Goal: Task Accomplishment & Management: Complete application form

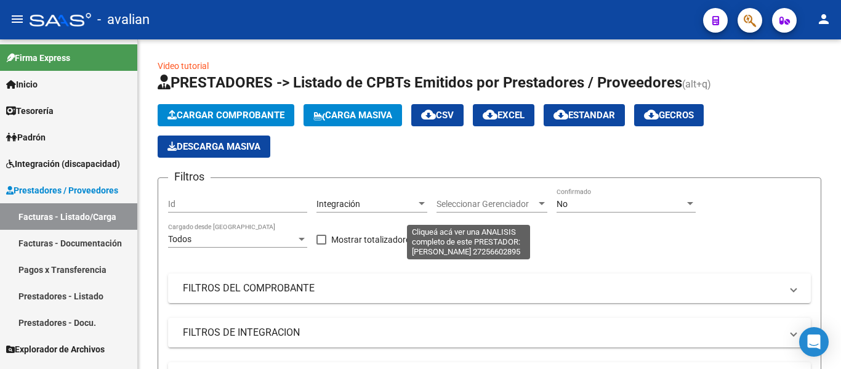
scroll to position [576, 0]
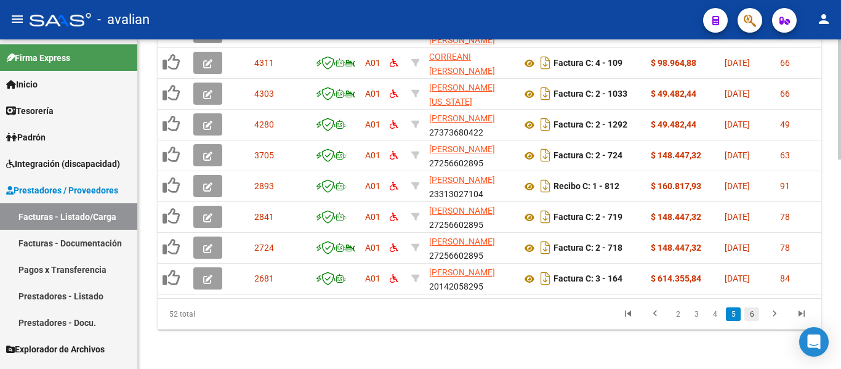
click at [751, 315] on link "6" at bounding box center [751, 314] width 15 height 14
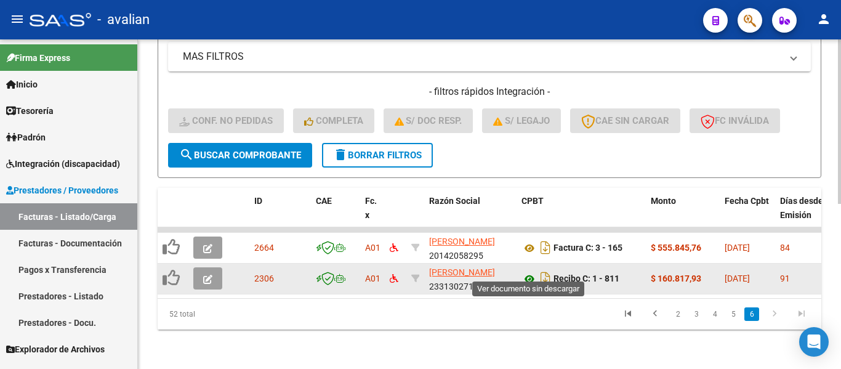
click at [526, 271] on icon at bounding box center [529, 278] width 16 height 15
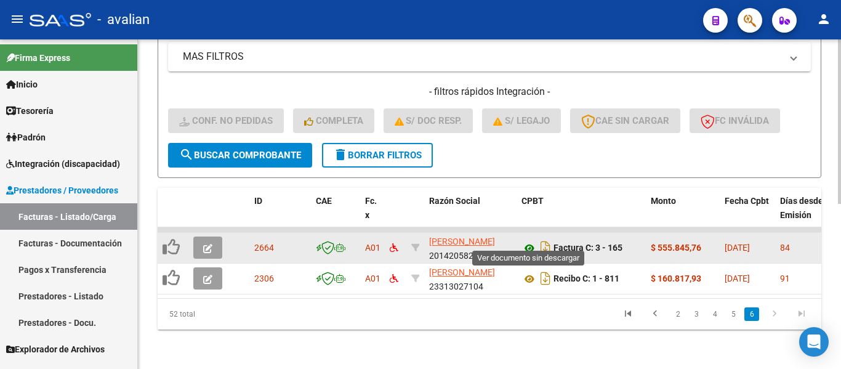
click at [527, 241] on icon at bounding box center [529, 248] width 16 height 15
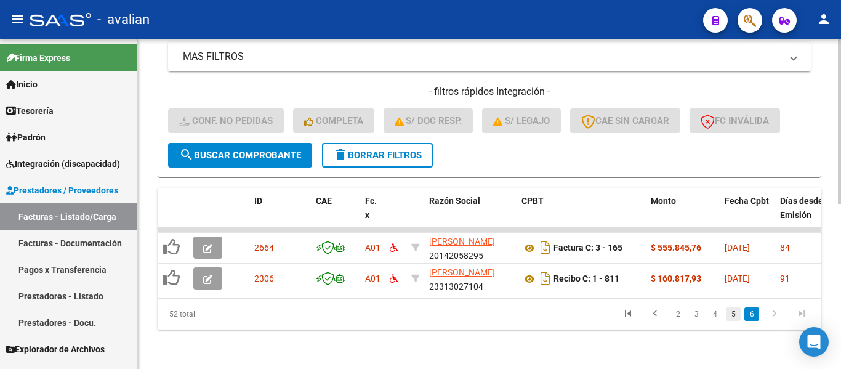
click at [729, 313] on link "5" at bounding box center [732, 314] width 15 height 14
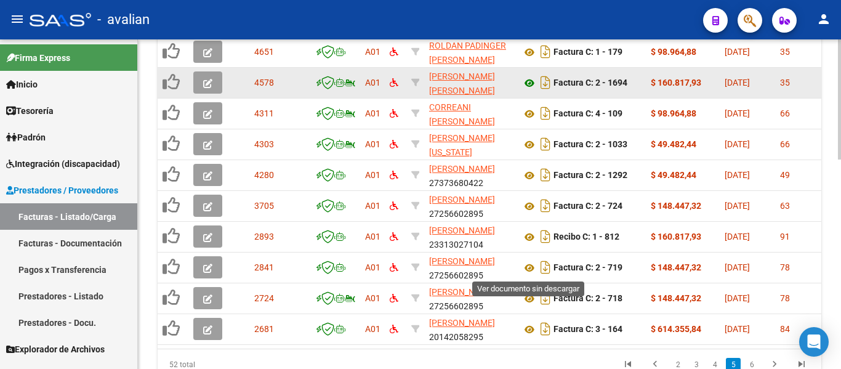
scroll to position [576, 0]
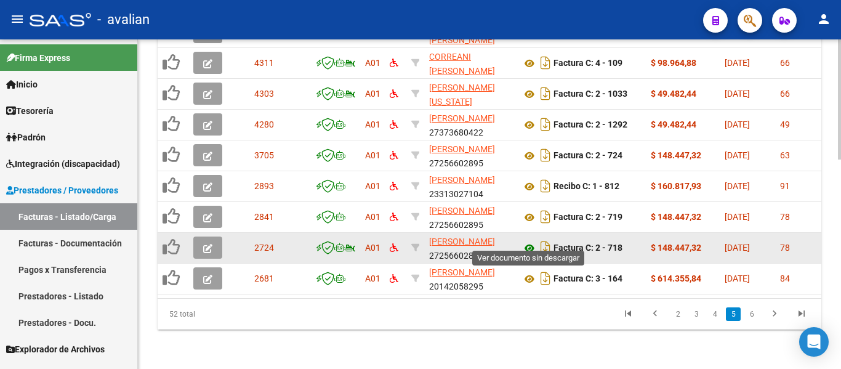
click at [531, 241] on icon at bounding box center [529, 248] width 16 height 15
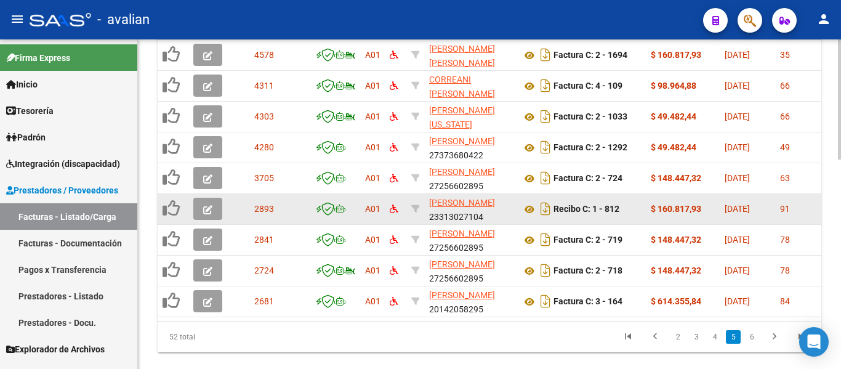
scroll to position [514, 0]
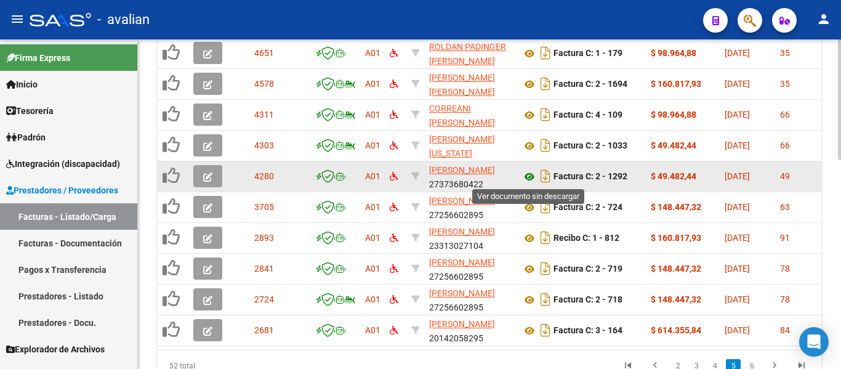
click at [530, 178] on icon at bounding box center [529, 176] width 16 height 15
click at [203, 178] on icon "button" at bounding box center [207, 176] width 9 height 9
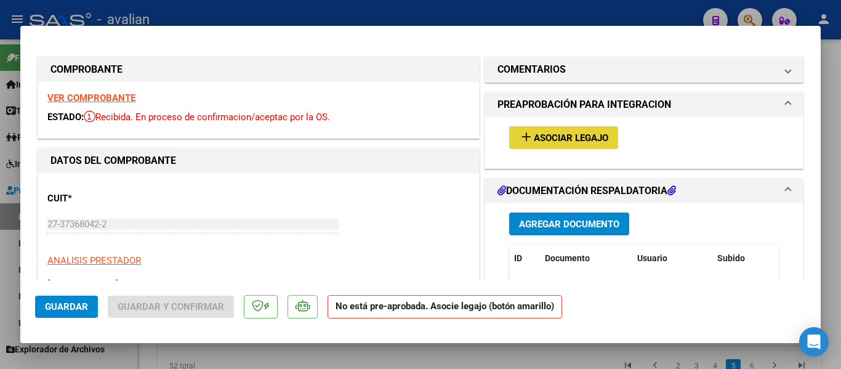
click at [533, 138] on span "Asociar Legajo" at bounding box center [570, 137] width 74 height 11
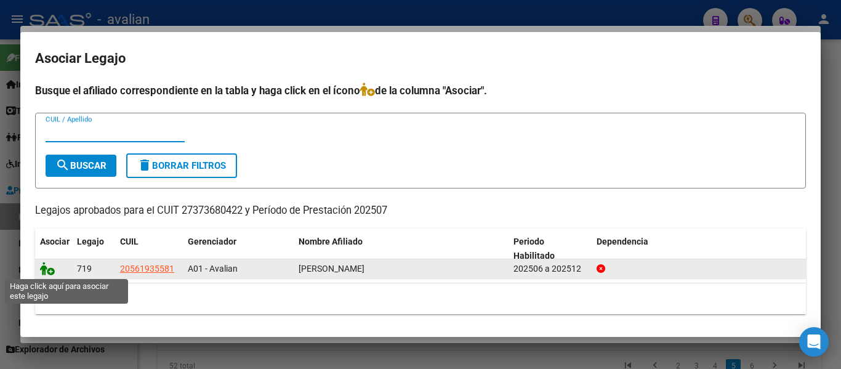
click at [52, 270] on icon at bounding box center [47, 269] width 15 height 14
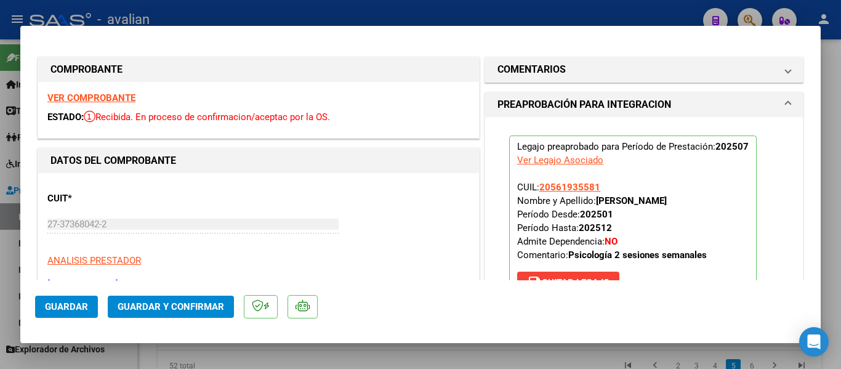
click at [68, 302] on span "Guardar" at bounding box center [66, 306] width 43 height 11
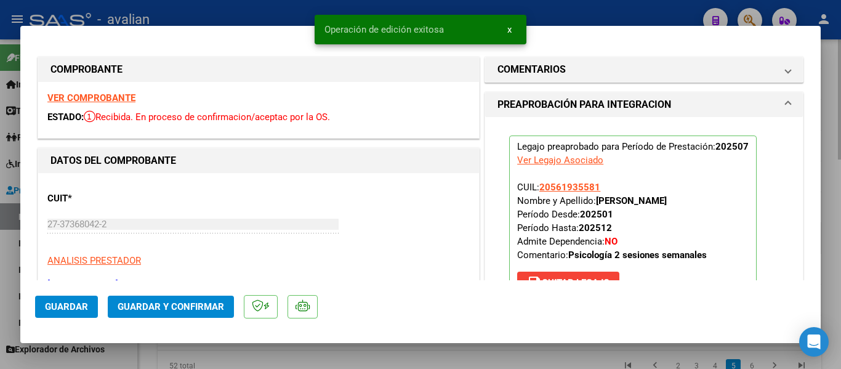
type input "$ 0,00"
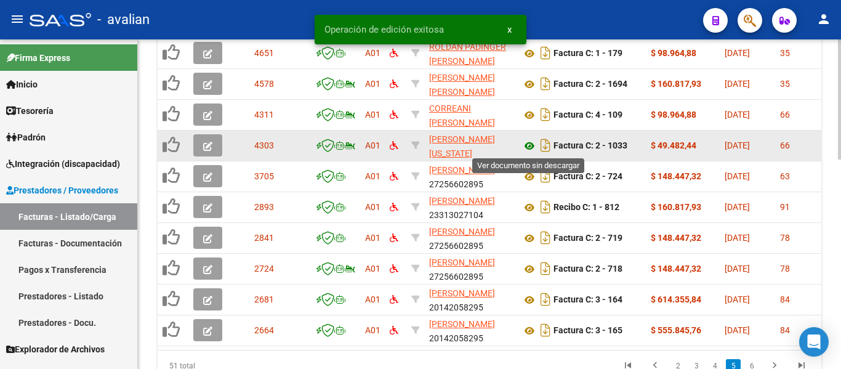
click at [531, 146] on icon at bounding box center [529, 145] width 16 height 15
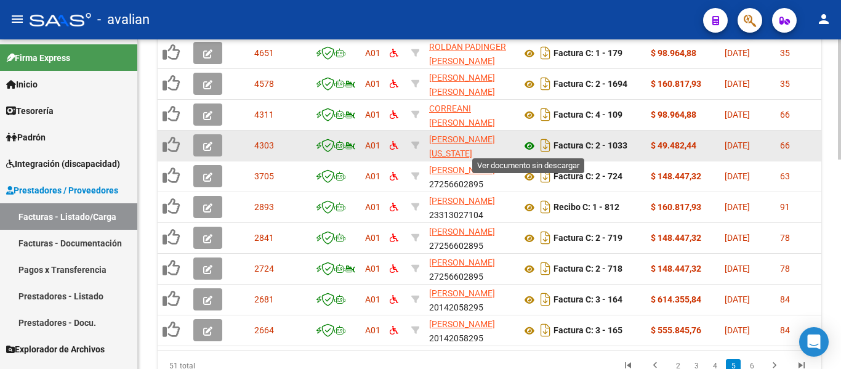
click at [527, 146] on icon at bounding box center [529, 145] width 16 height 15
click at [202, 146] on button "button" at bounding box center [207, 145] width 29 height 22
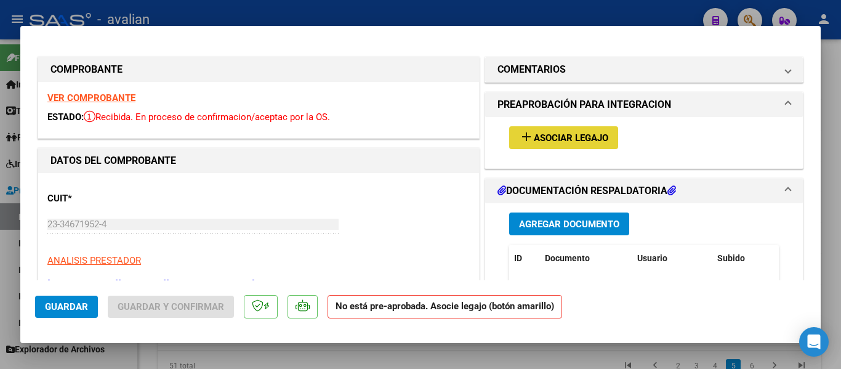
click at [560, 145] on button "add Asociar Legajo" at bounding box center [563, 137] width 109 height 23
type input "$ 0,00"
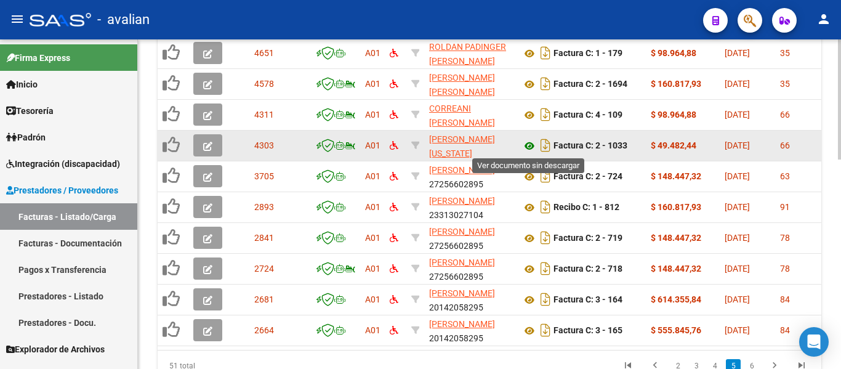
click at [532, 146] on icon at bounding box center [529, 145] width 16 height 15
click at [206, 149] on icon "button" at bounding box center [207, 146] width 9 height 9
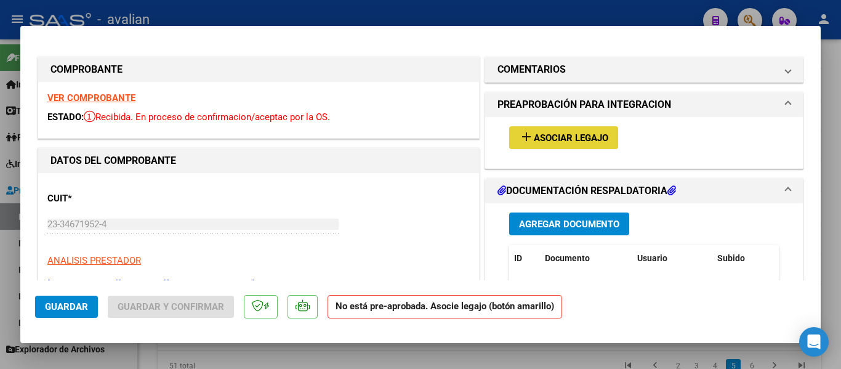
click at [601, 141] on span "Asociar Legajo" at bounding box center [570, 137] width 74 height 11
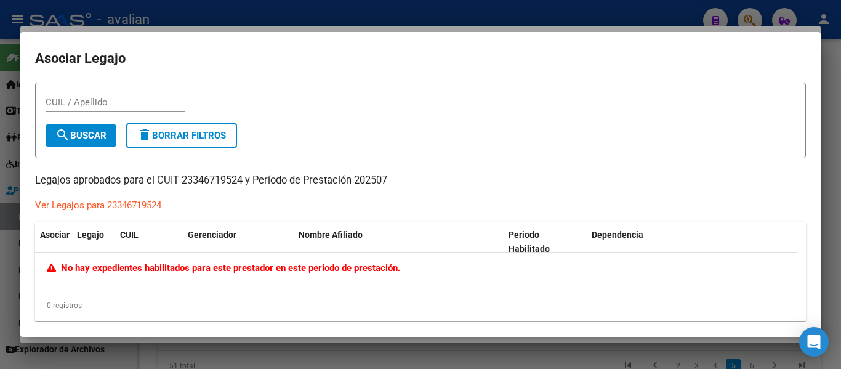
click at [296, 121] on div "CUIL / Apellido" at bounding box center [420, 108] width 749 height 30
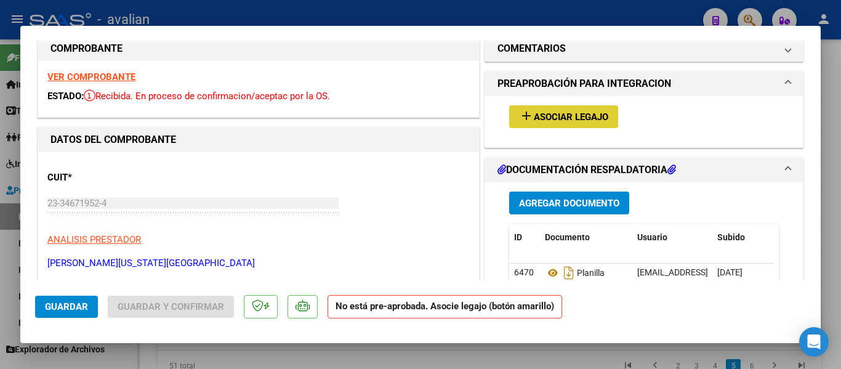
scroll to position [0, 0]
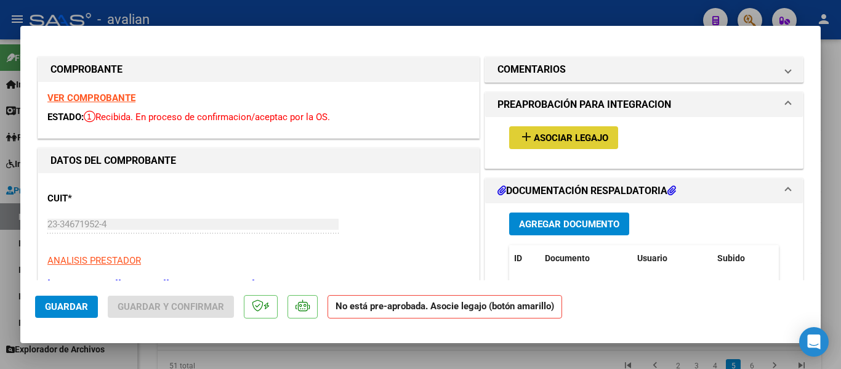
type input "$ 0,00"
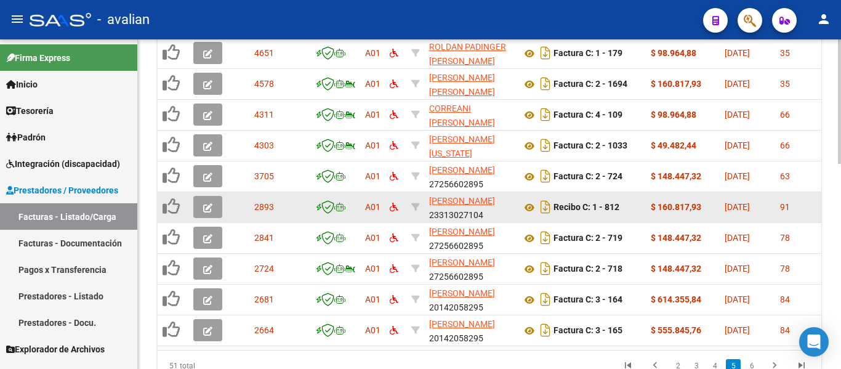
scroll to position [514, 0]
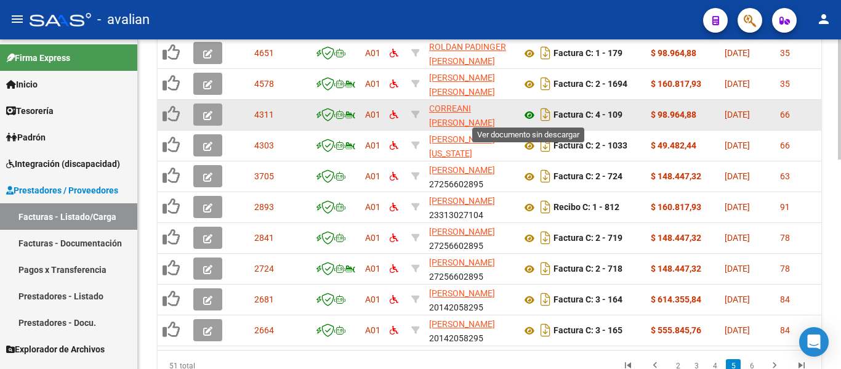
click at [530, 110] on icon at bounding box center [529, 115] width 16 height 15
click at [530, 111] on icon at bounding box center [529, 115] width 16 height 15
click at [217, 106] on button "button" at bounding box center [207, 114] width 29 height 22
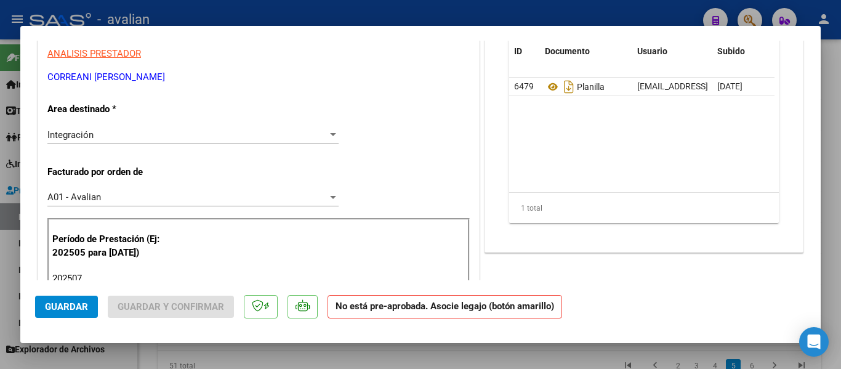
scroll to position [185, 0]
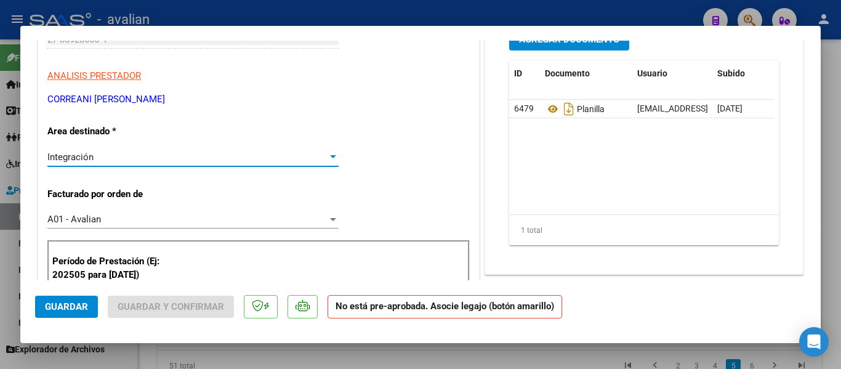
click at [230, 158] on div "Integración" at bounding box center [187, 156] width 280 height 11
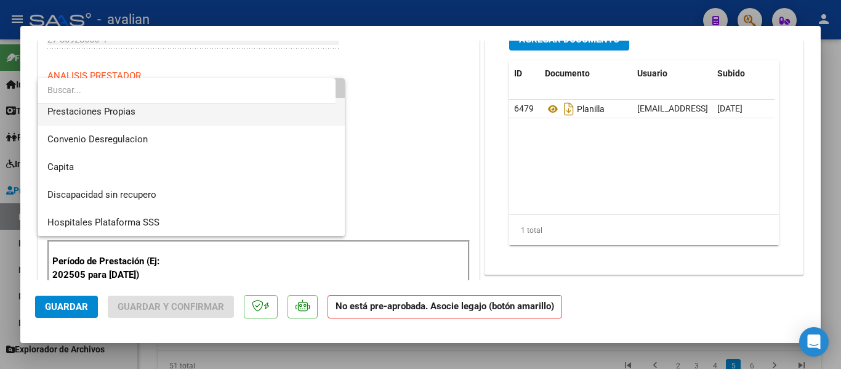
scroll to position [119, 0]
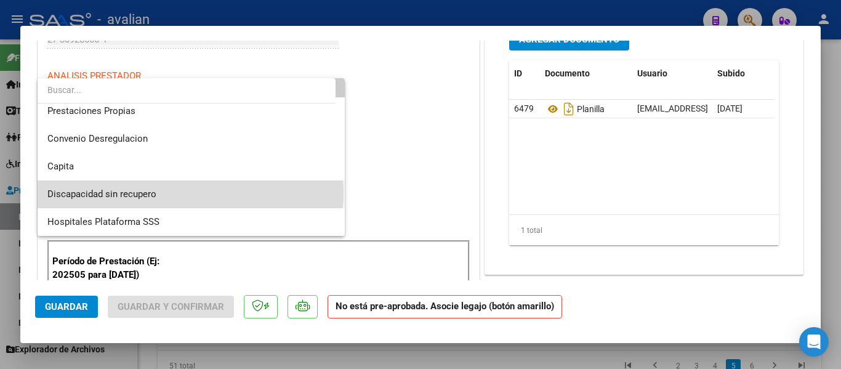
click at [190, 193] on span "Discapacidad sin recupero" at bounding box center [190, 194] width 287 height 28
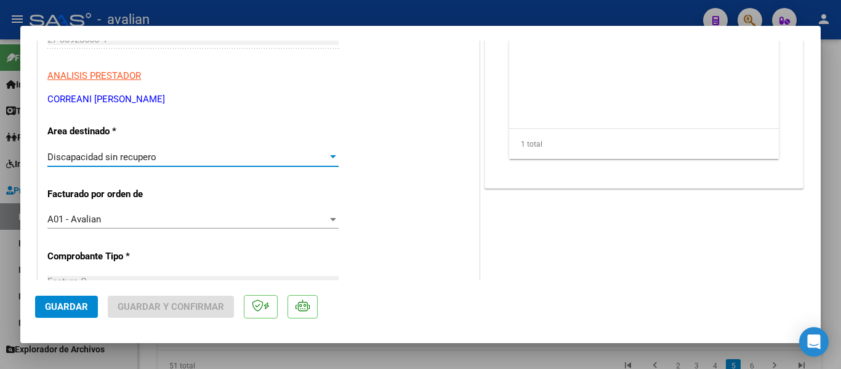
click at [85, 303] on span "Guardar" at bounding box center [66, 306] width 43 height 11
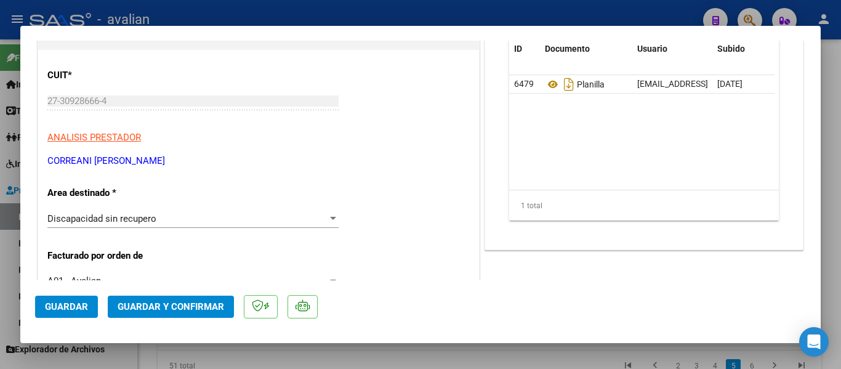
scroll to position [62, 0]
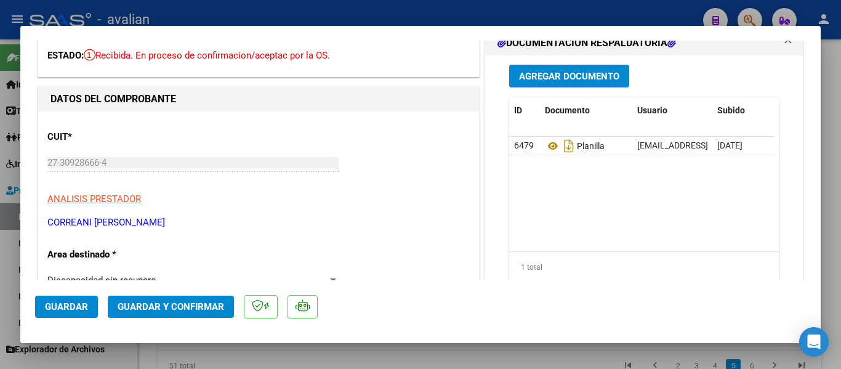
click at [154, 302] on span "Guardar y Confirmar" at bounding box center [171, 306] width 106 height 11
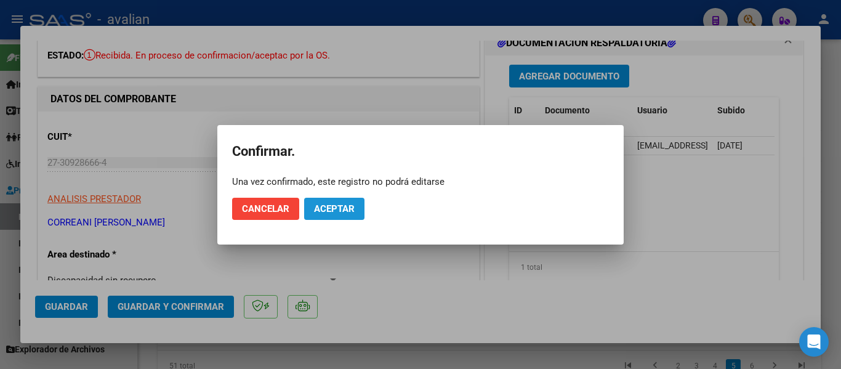
click at [332, 209] on span "Aceptar" at bounding box center [334, 208] width 41 height 11
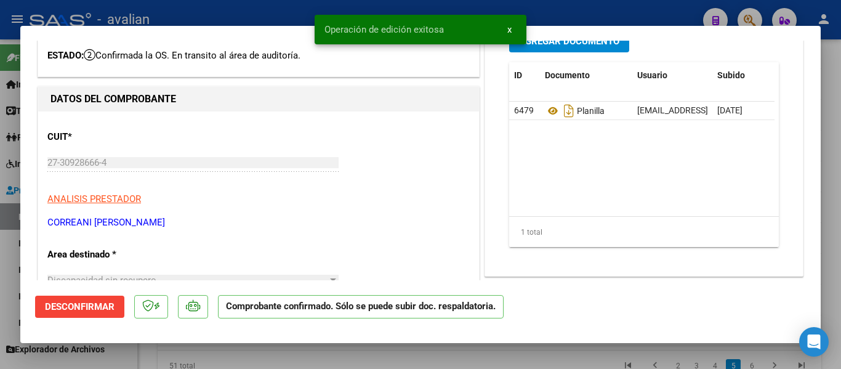
type input "$ 0,00"
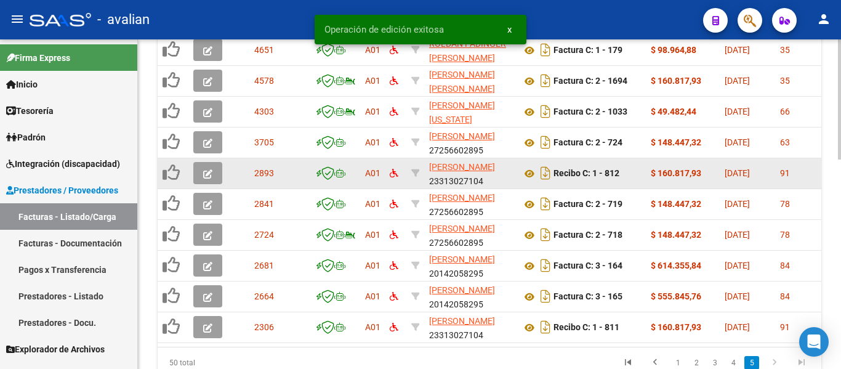
scroll to position [514, 0]
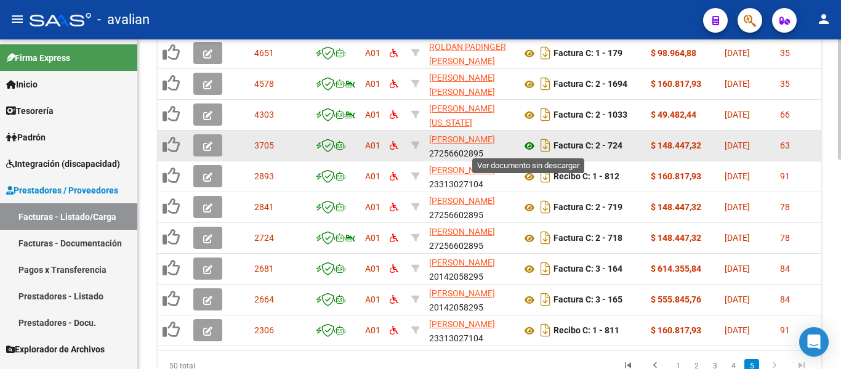
click at [527, 148] on icon at bounding box center [529, 145] width 16 height 15
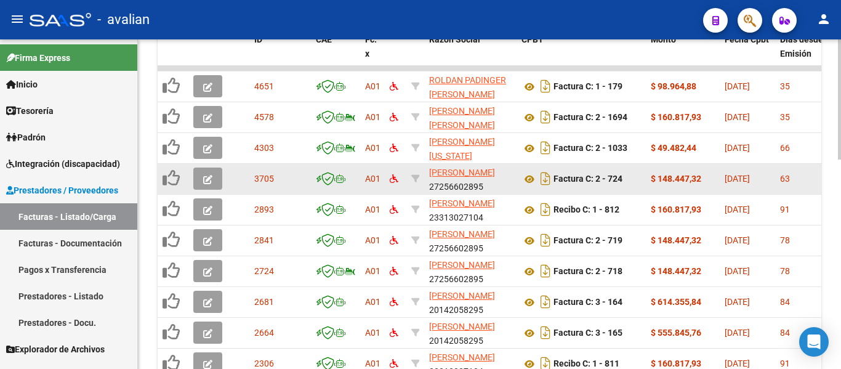
scroll to position [453, 0]
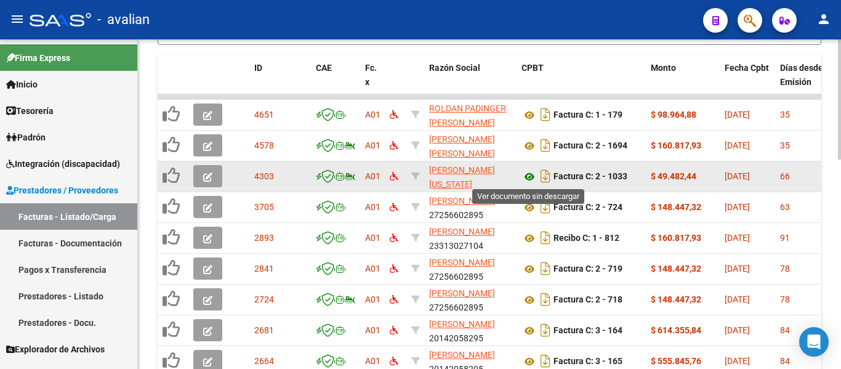
click at [532, 178] on icon at bounding box center [529, 176] width 16 height 15
click at [200, 180] on button "button" at bounding box center [207, 176] width 29 height 22
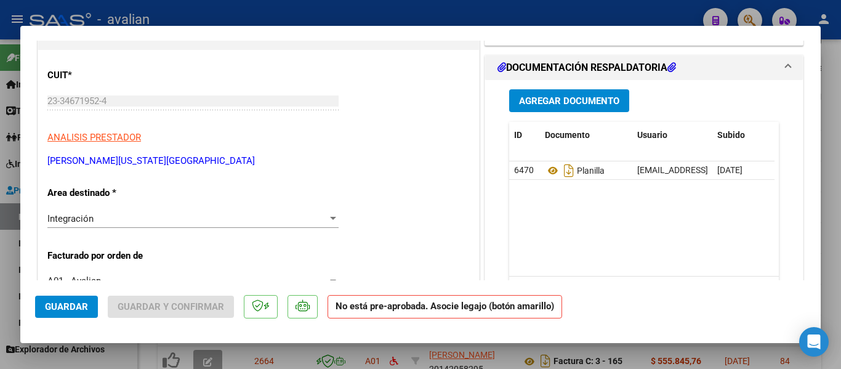
scroll to position [0, 0]
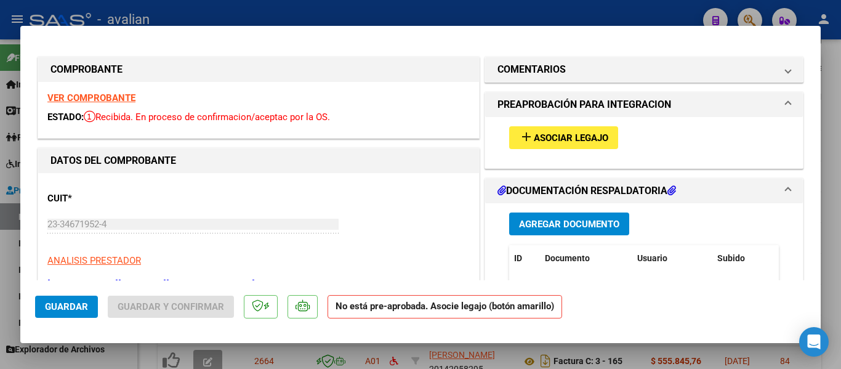
click at [540, 142] on span "Asociar Legajo" at bounding box center [570, 137] width 74 height 11
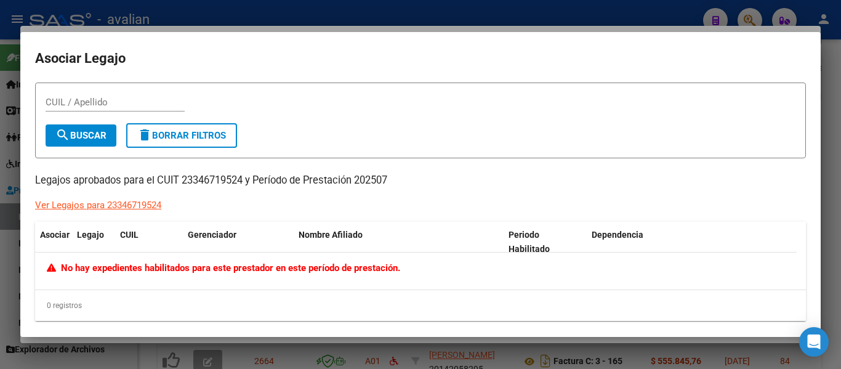
click at [156, 273] on span "No hay expedientes habilitados para este prestador en este período de prestació…" at bounding box center [223, 267] width 353 height 11
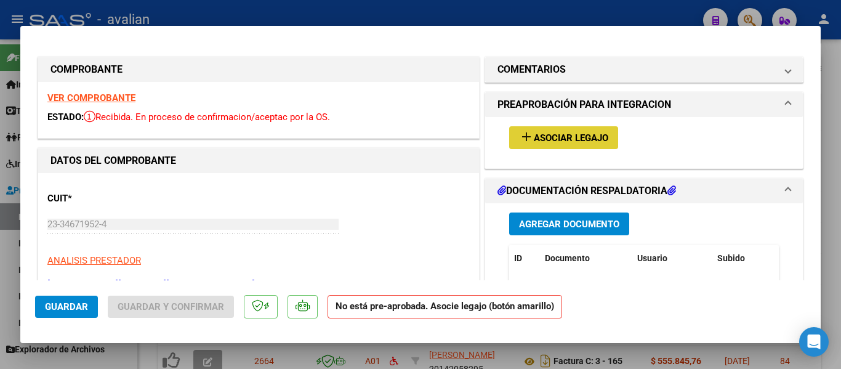
type input "$ 0,00"
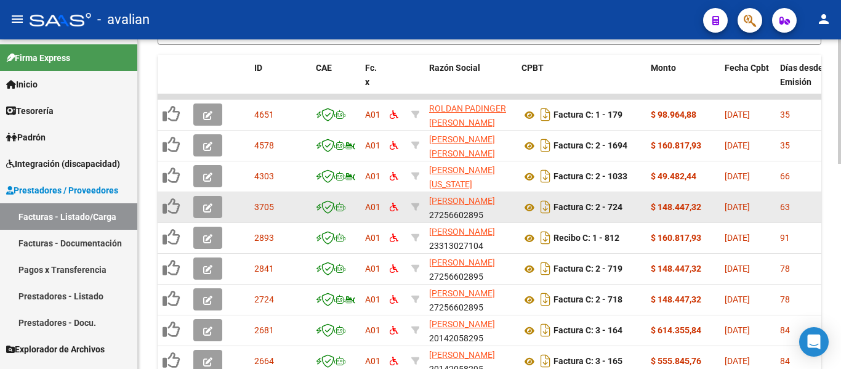
scroll to position [453, 0]
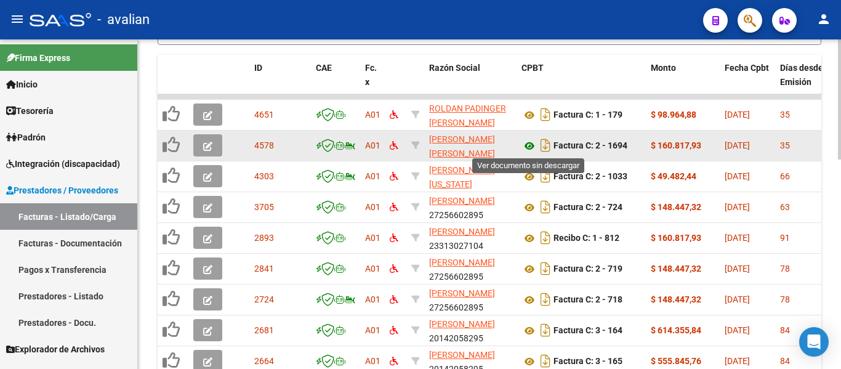
click at [532, 146] on icon at bounding box center [529, 145] width 16 height 15
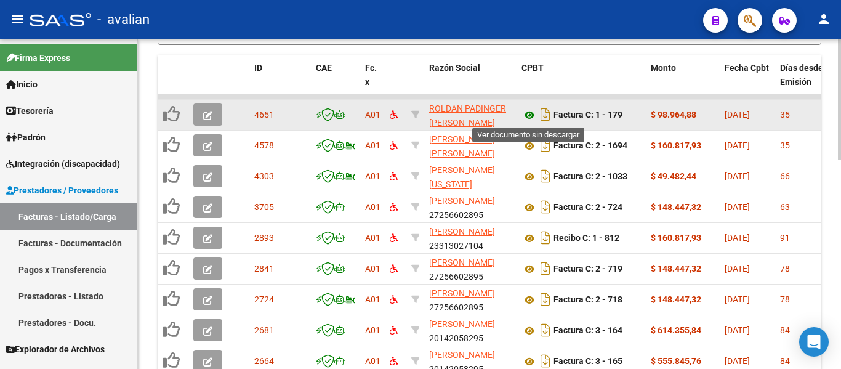
click at [530, 117] on icon at bounding box center [529, 115] width 16 height 15
click at [212, 111] on icon "button" at bounding box center [207, 115] width 9 height 9
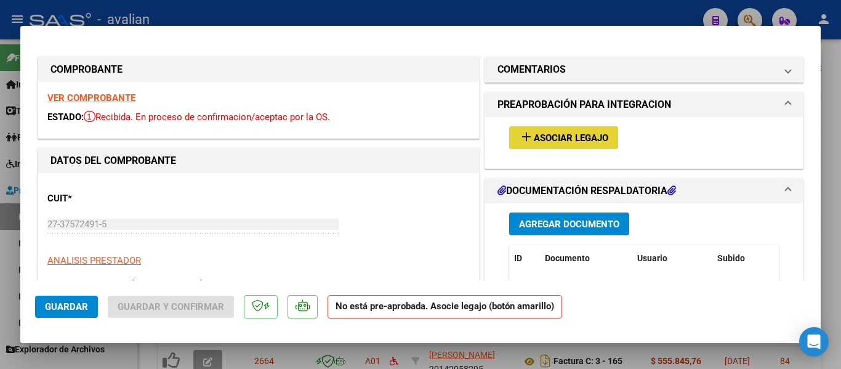
click at [549, 134] on span "Asociar Legajo" at bounding box center [570, 137] width 74 height 11
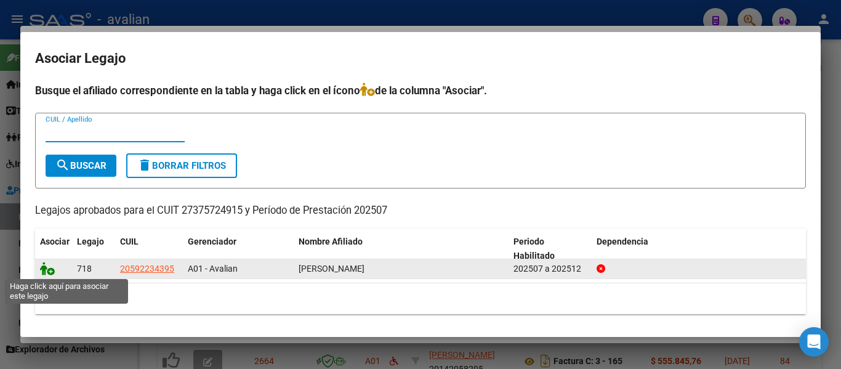
click at [49, 266] on icon at bounding box center [47, 269] width 15 height 14
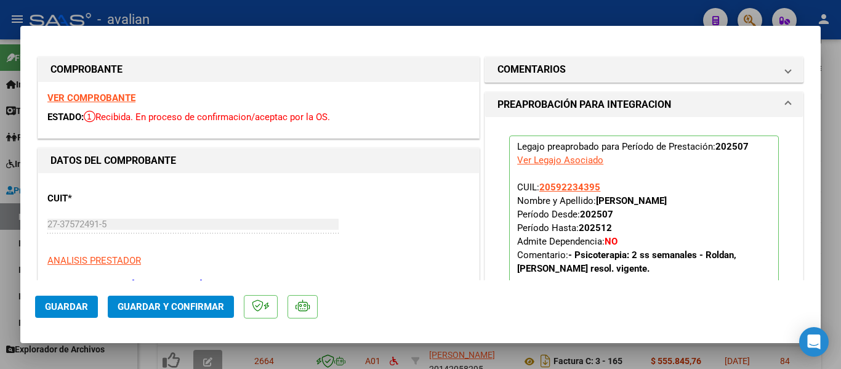
click at [74, 302] on span "Guardar" at bounding box center [66, 306] width 43 height 11
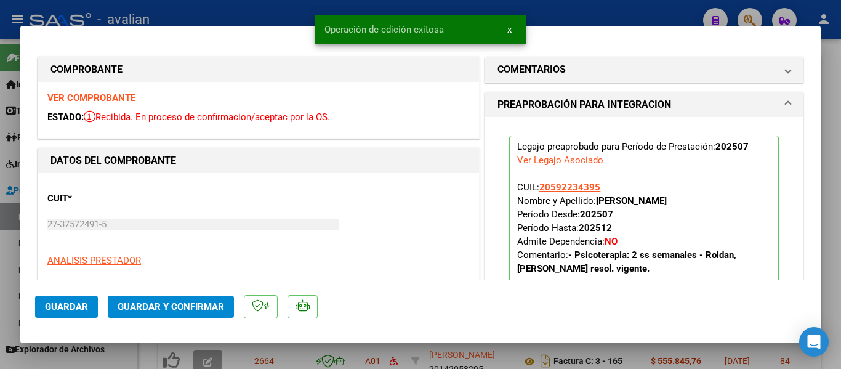
type input "$ 0,00"
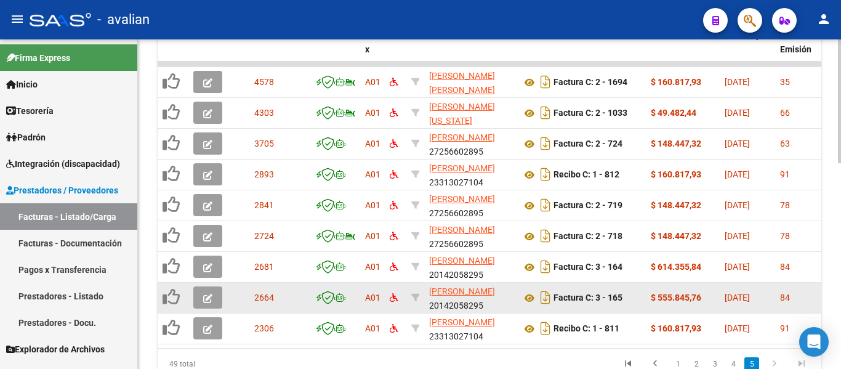
scroll to position [545, 0]
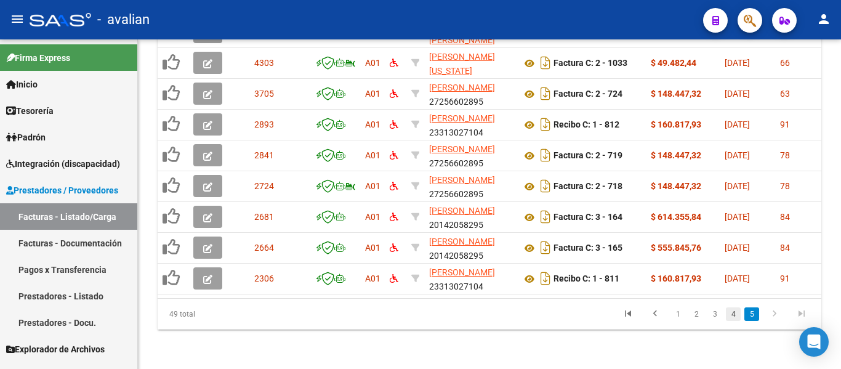
click at [736, 313] on link "4" at bounding box center [732, 314] width 15 height 14
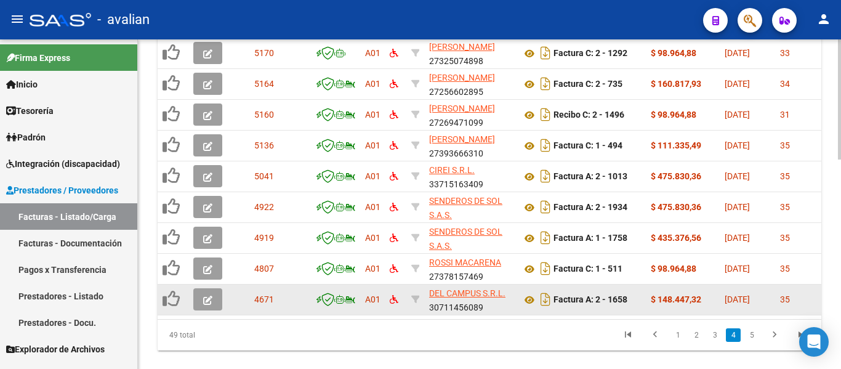
click at [210, 297] on icon "button" at bounding box center [207, 299] width 9 height 9
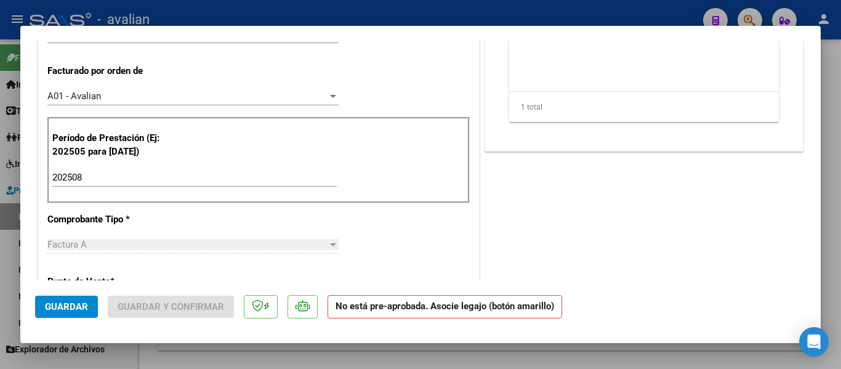
type input "$ 0,00"
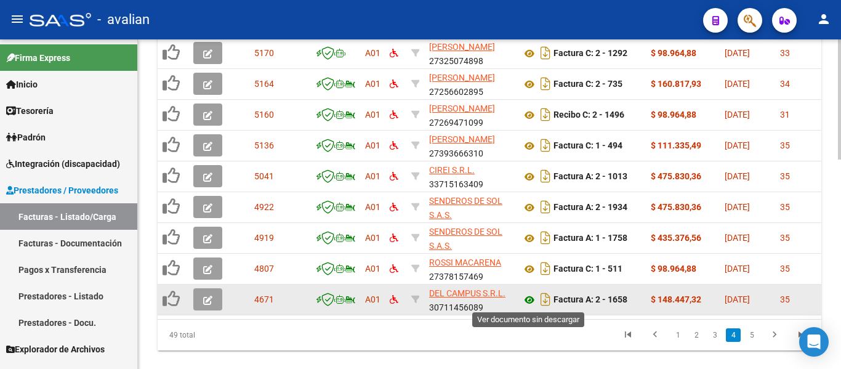
click at [530, 299] on icon at bounding box center [529, 299] width 16 height 15
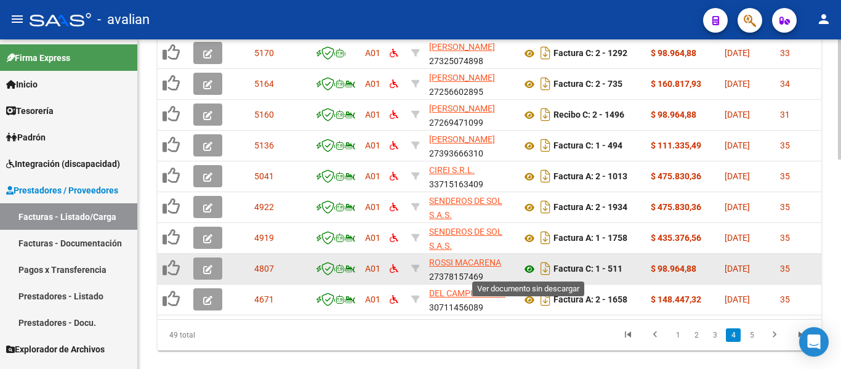
click at [530, 270] on icon at bounding box center [529, 269] width 16 height 15
click at [202, 271] on button "button" at bounding box center [207, 268] width 29 height 22
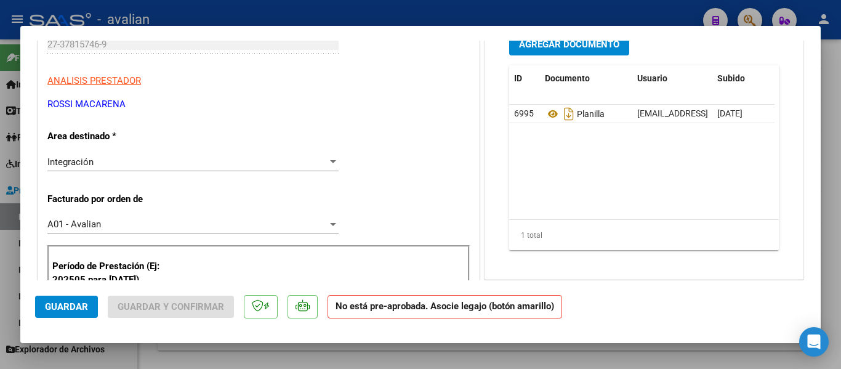
scroll to position [185, 0]
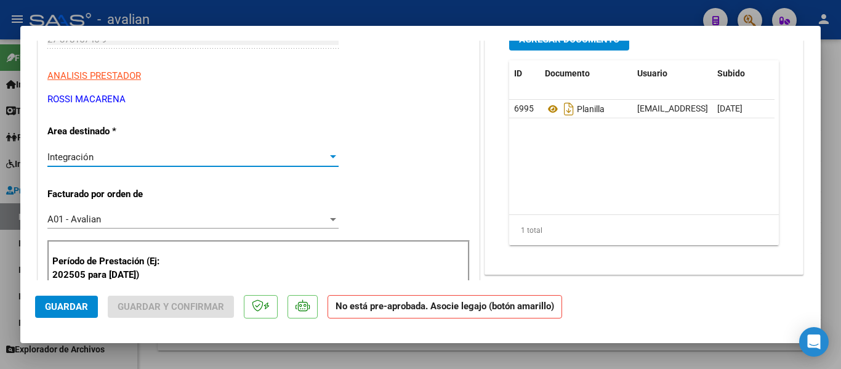
click at [167, 155] on div "Integración" at bounding box center [187, 156] width 280 height 11
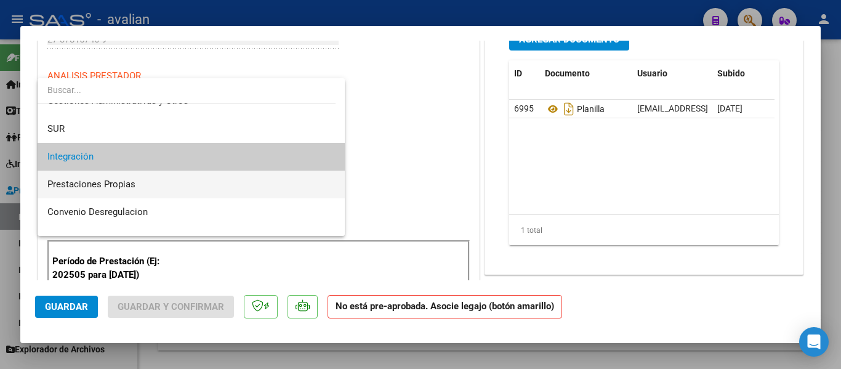
scroll to position [119, 0]
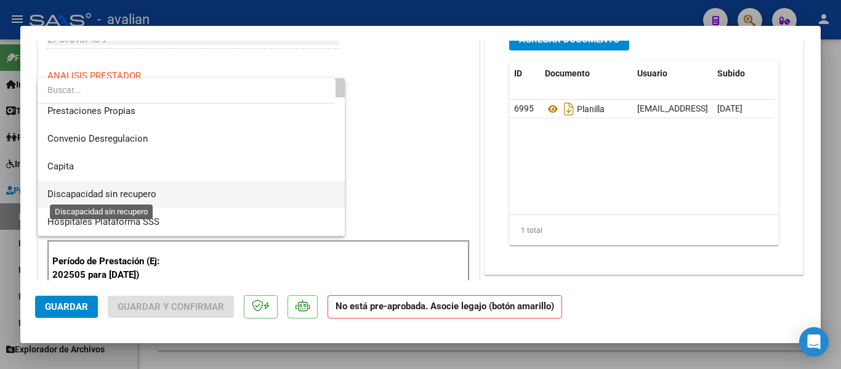
click at [147, 196] on span "Discapacidad sin recupero" at bounding box center [101, 193] width 109 height 11
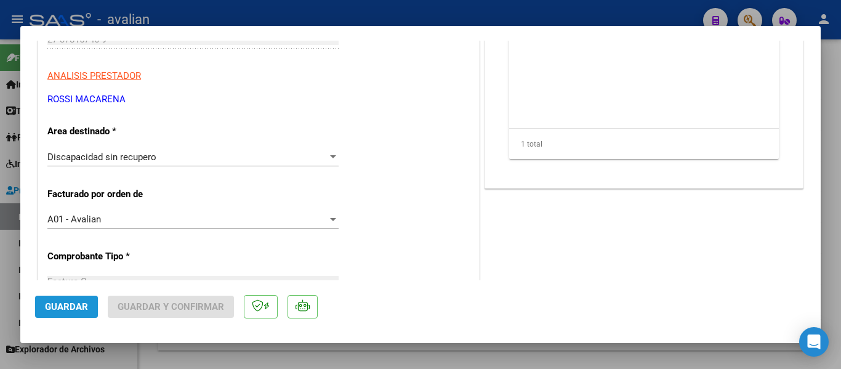
click at [68, 307] on span "Guardar" at bounding box center [66, 306] width 43 height 11
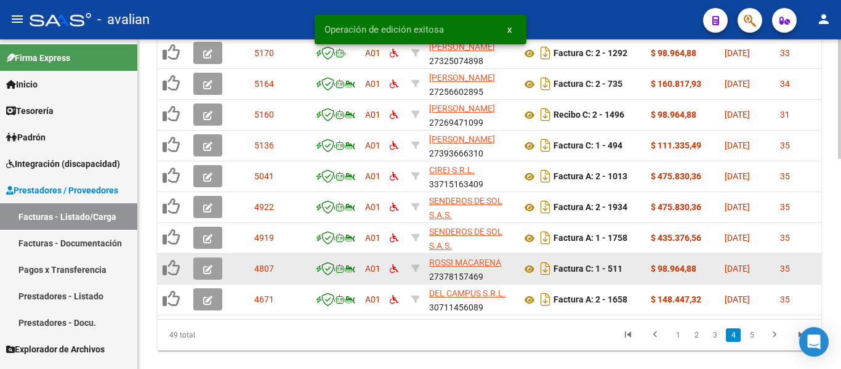
scroll to position [545, 0]
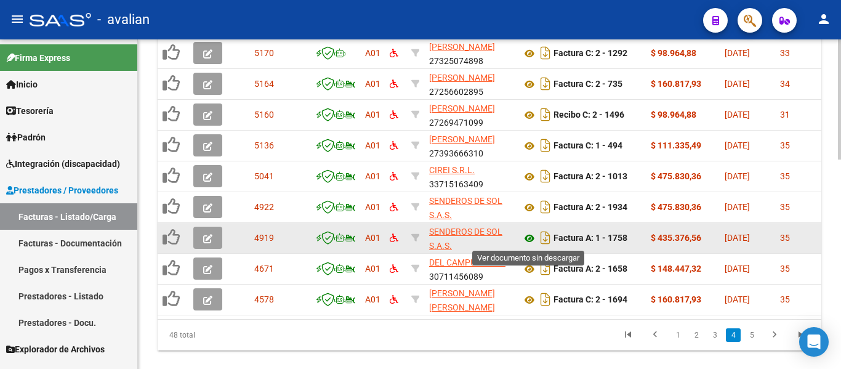
click at [529, 239] on icon at bounding box center [529, 238] width 16 height 15
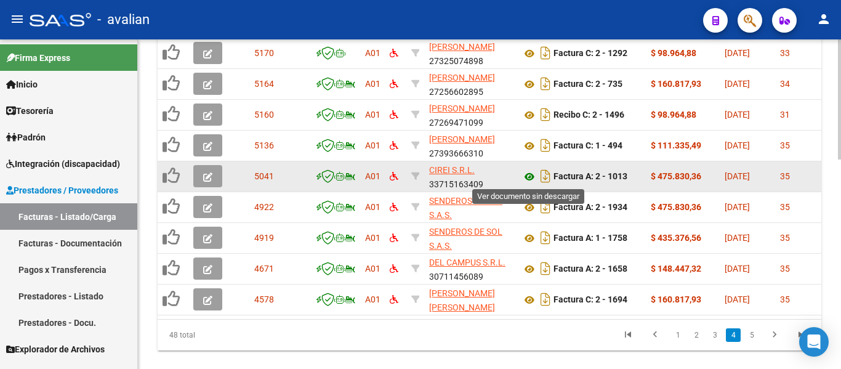
click at [532, 172] on icon at bounding box center [529, 176] width 16 height 15
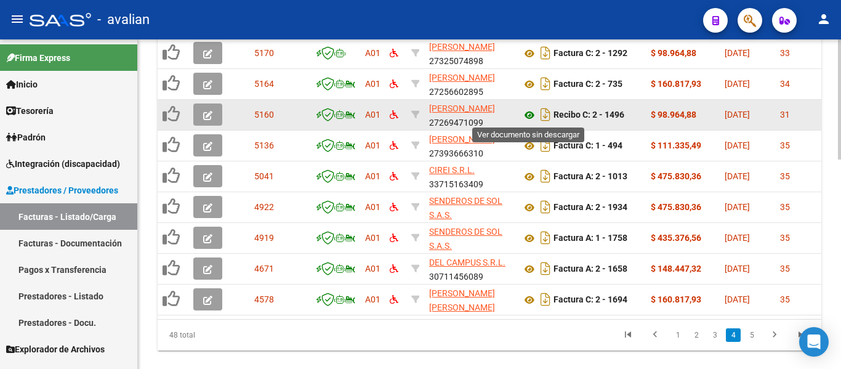
click at [529, 111] on icon at bounding box center [529, 115] width 16 height 15
click at [206, 112] on icon "button" at bounding box center [207, 115] width 9 height 9
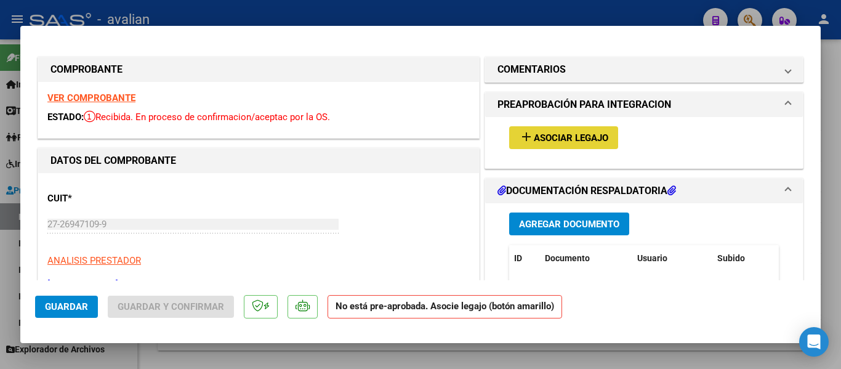
click at [575, 132] on span "Asociar Legajo" at bounding box center [570, 137] width 74 height 11
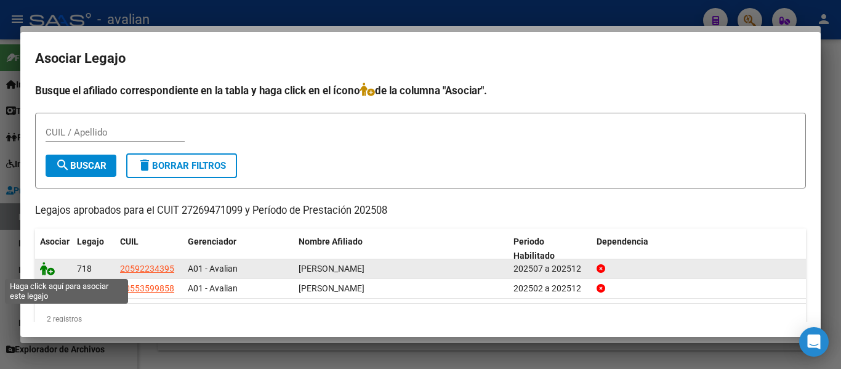
click at [51, 265] on icon at bounding box center [47, 269] width 15 height 14
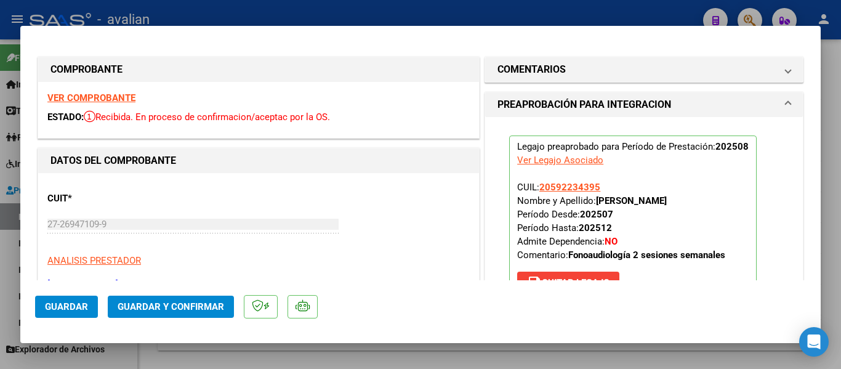
click at [62, 305] on span "Guardar" at bounding box center [66, 306] width 43 height 11
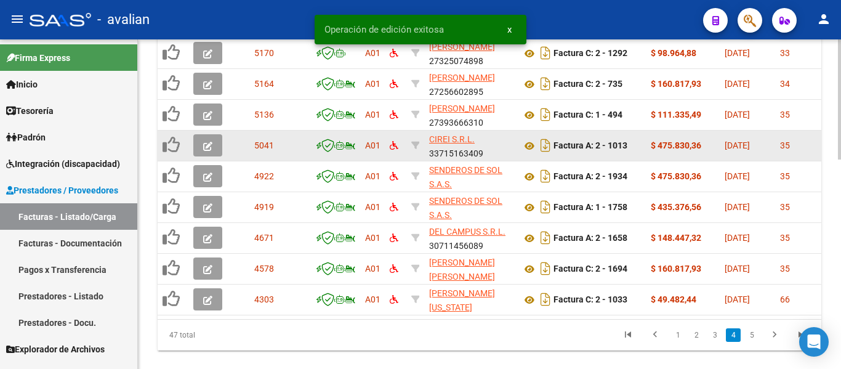
scroll to position [484, 0]
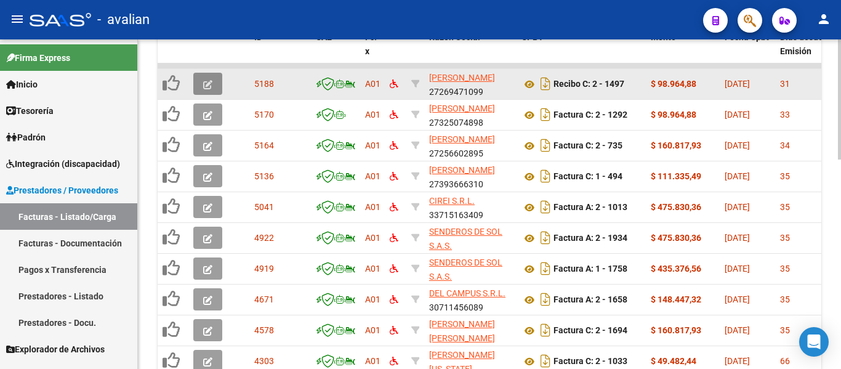
click at [204, 89] on icon "button" at bounding box center [207, 84] width 9 height 9
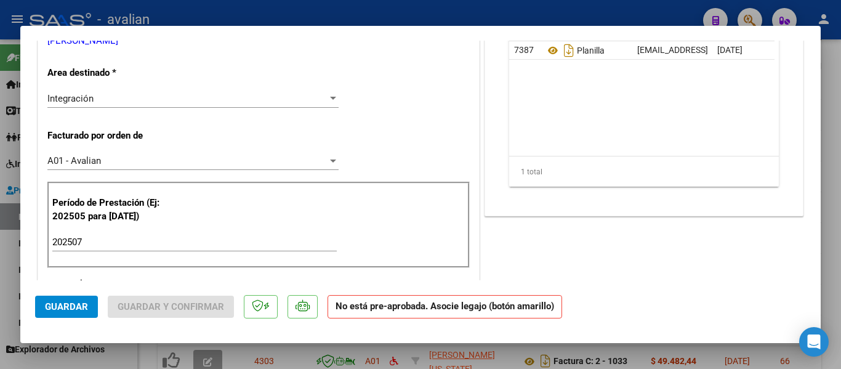
scroll to position [117, 0]
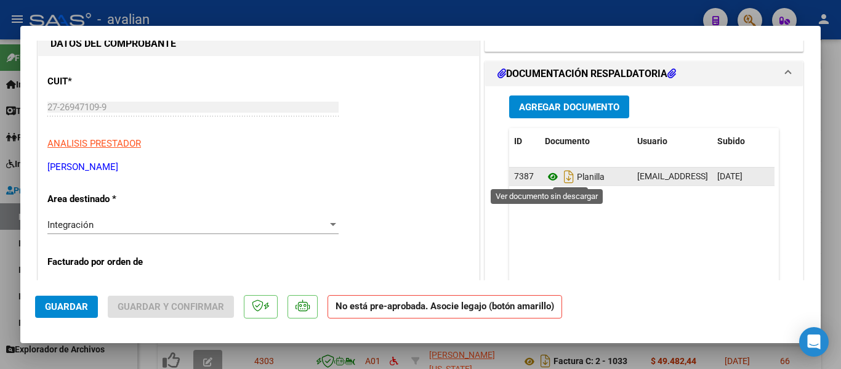
click at [545, 174] on icon at bounding box center [553, 176] width 16 height 15
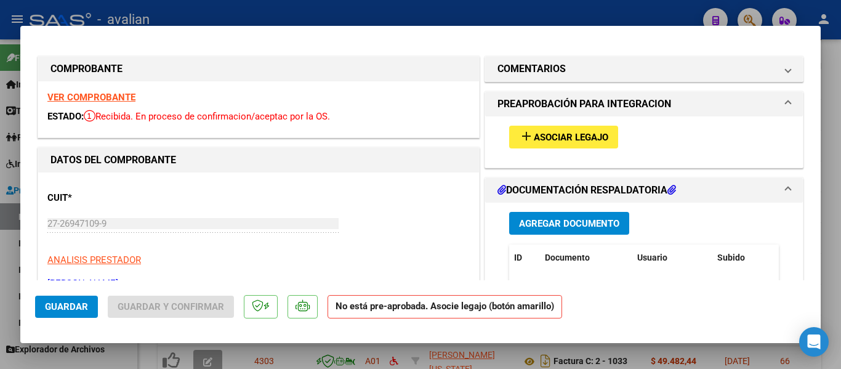
scroll to position [0, 0]
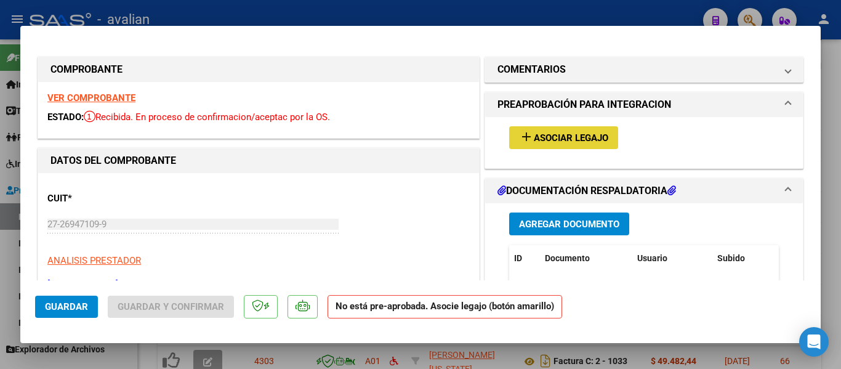
click at [523, 144] on mat-icon "add" at bounding box center [526, 136] width 15 height 15
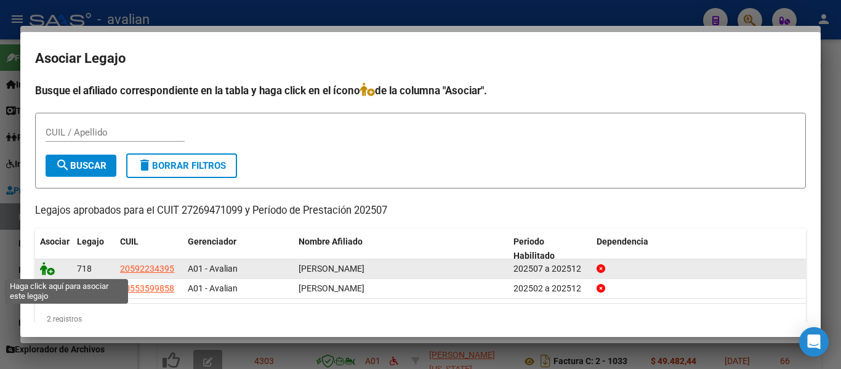
click at [50, 270] on icon at bounding box center [47, 269] width 15 height 14
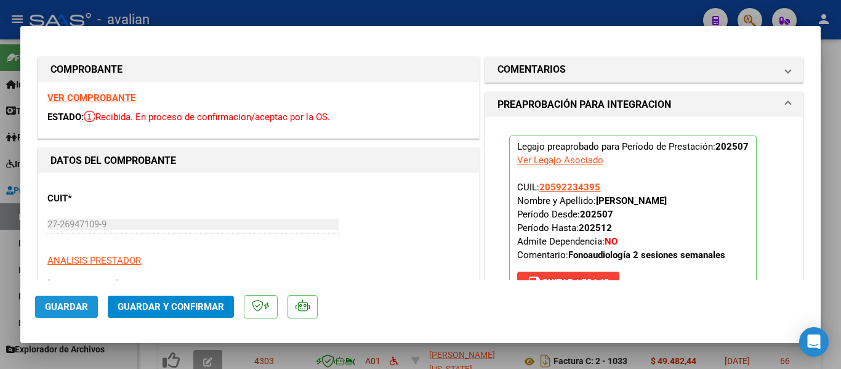
click at [71, 303] on span "Guardar" at bounding box center [66, 306] width 43 height 11
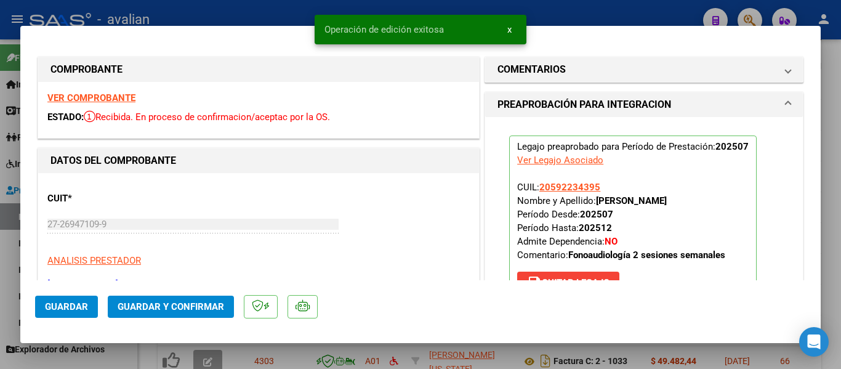
type input "$ 0,00"
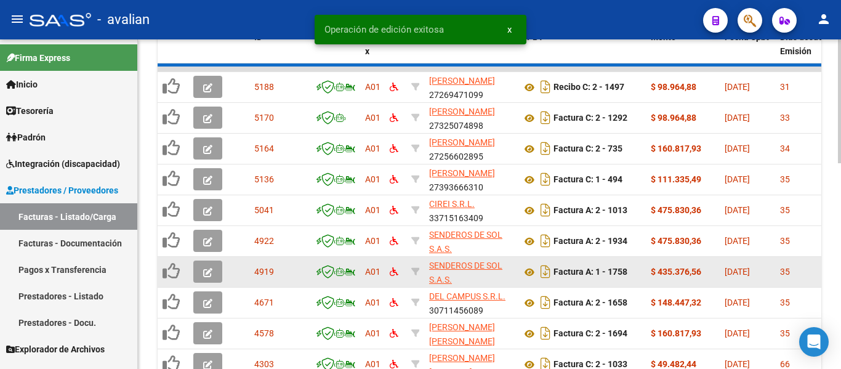
scroll to position [484, 0]
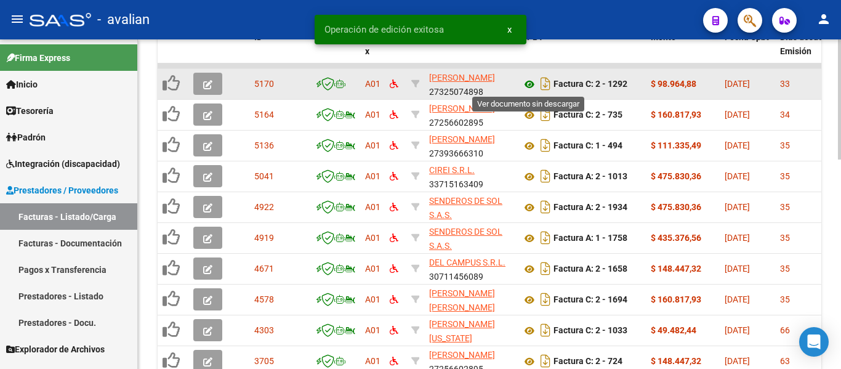
click at [529, 86] on icon at bounding box center [529, 84] width 16 height 15
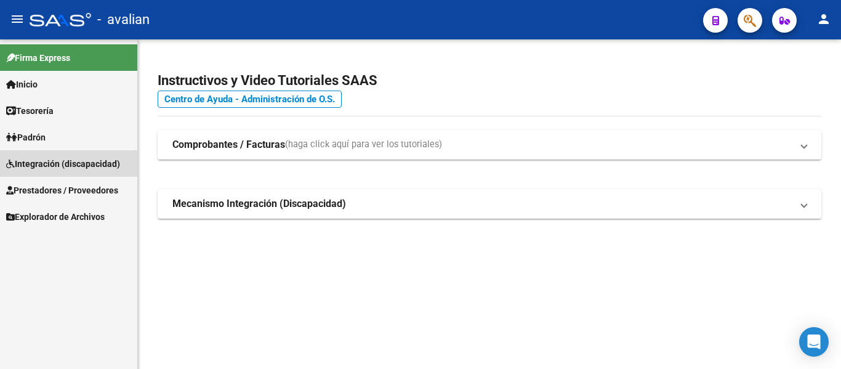
click at [49, 166] on span "Integración (discapacidad)" at bounding box center [63, 164] width 114 height 14
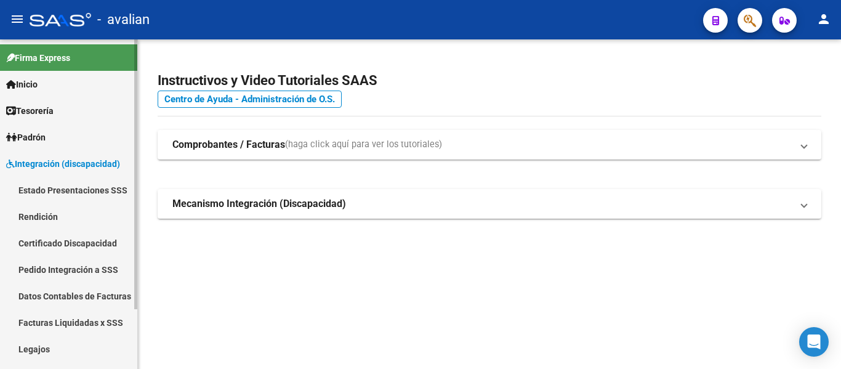
scroll to position [62, 0]
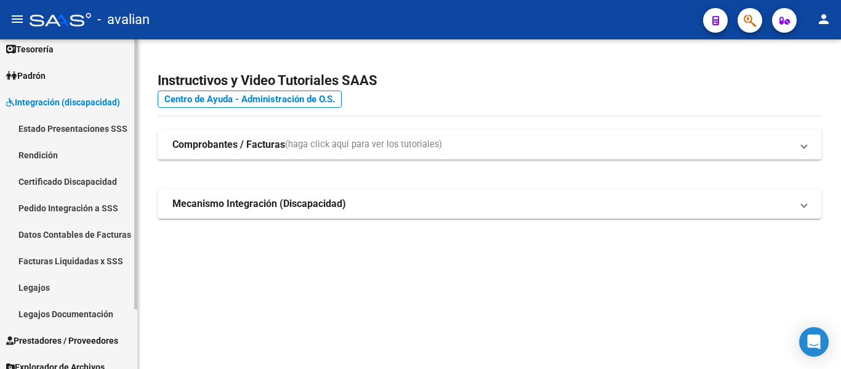
click at [50, 274] on link "Legajos" at bounding box center [68, 287] width 137 height 26
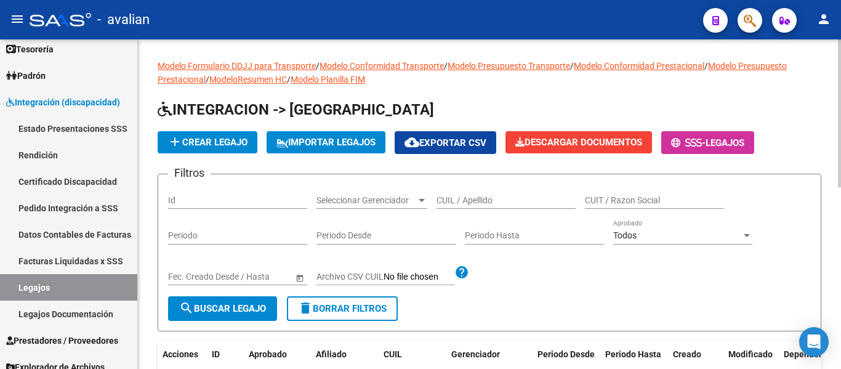
click at [456, 199] on input "CUIL / Apellido" at bounding box center [505, 200] width 139 height 10
paste input "27554060744"
type input "27554060744"
click at [263, 310] on span "search Buscar Legajo" at bounding box center [222, 308] width 87 height 11
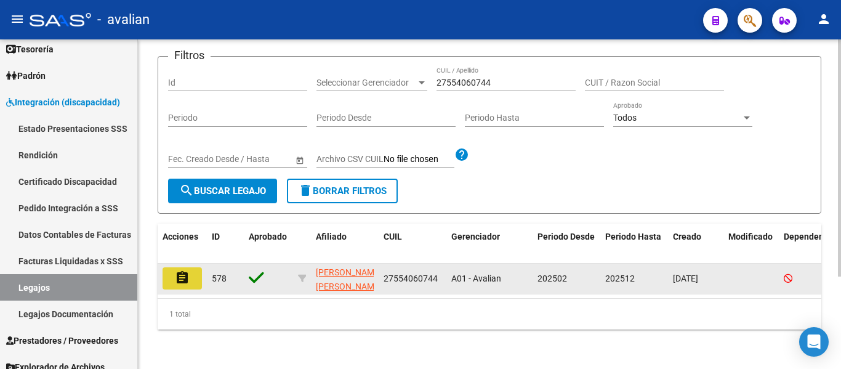
click at [186, 270] on mat-icon "assignment" at bounding box center [182, 277] width 15 height 15
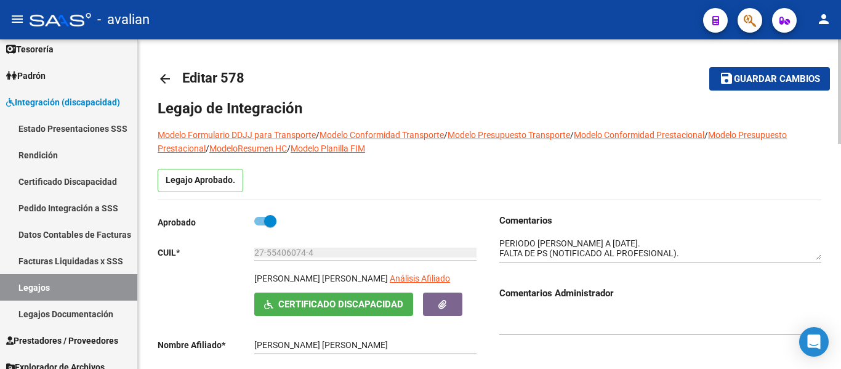
click at [161, 77] on mat-icon "arrow_back" at bounding box center [165, 78] width 15 height 15
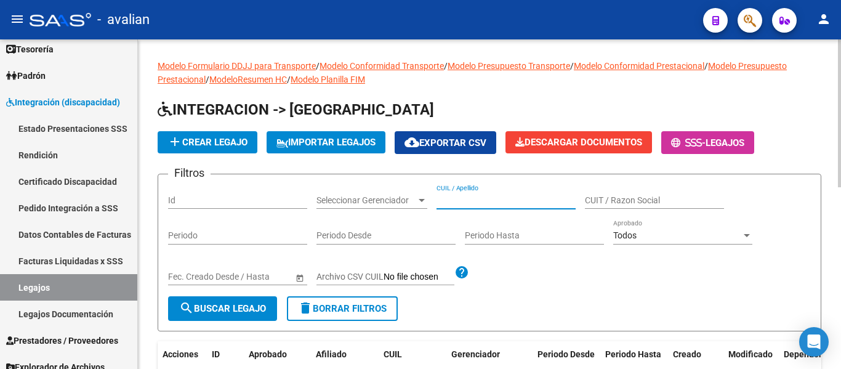
click at [454, 199] on input "CUIL / Apellido" at bounding box center [505, 200] width 139 height 10
paste input "20563009145"
type input "20563009145"
click at [238, 314] on span "search Buscar Legajo" at bounding box center [222, 308] width 87 height 11
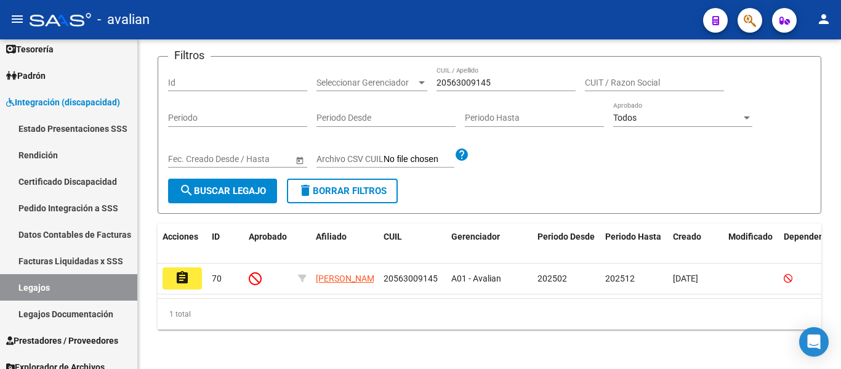
click at [175, 278] on mat-icon "assignment" at bounding box center [182, 277] width 15 height 15
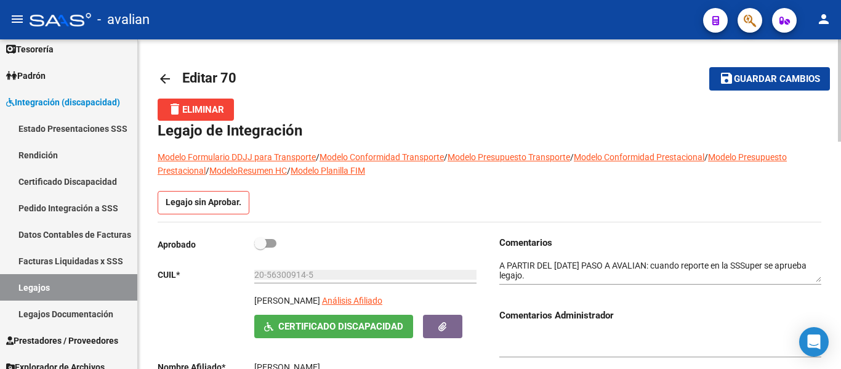
click at [163, 72] on mat-icon "arrow_back" at bounding box center [165, 78] width 15 height 15
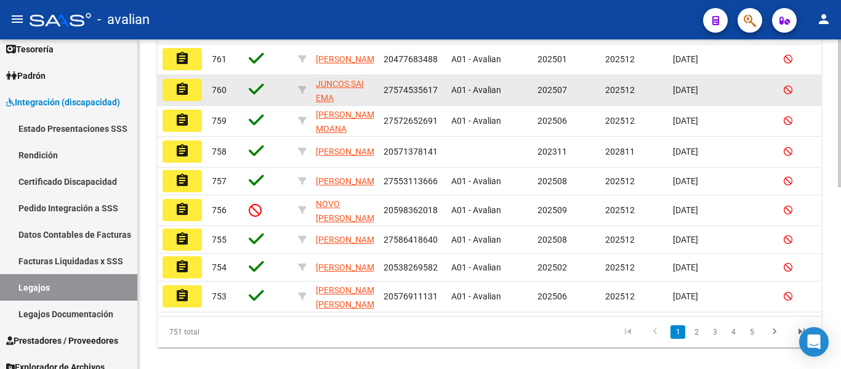
scroll to position [369, 0]
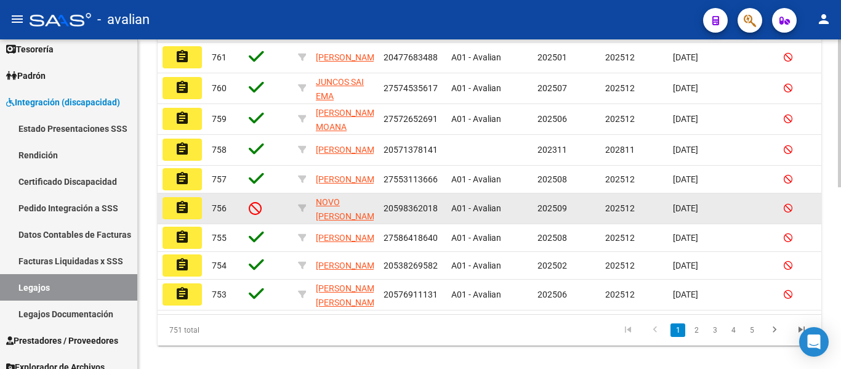
click at [182, 215] on mat-icon "assignment" at bounding box center [182, 207] width 15 height 15
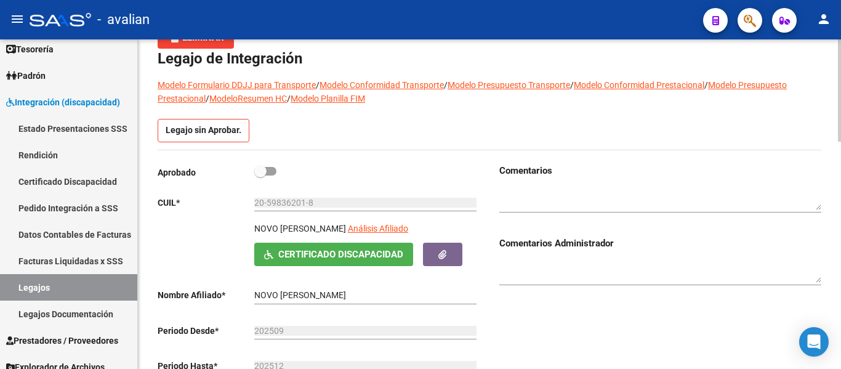
scroll to position [52, 0]
